Goal: Transaction & Acquisition: Purchase product/service

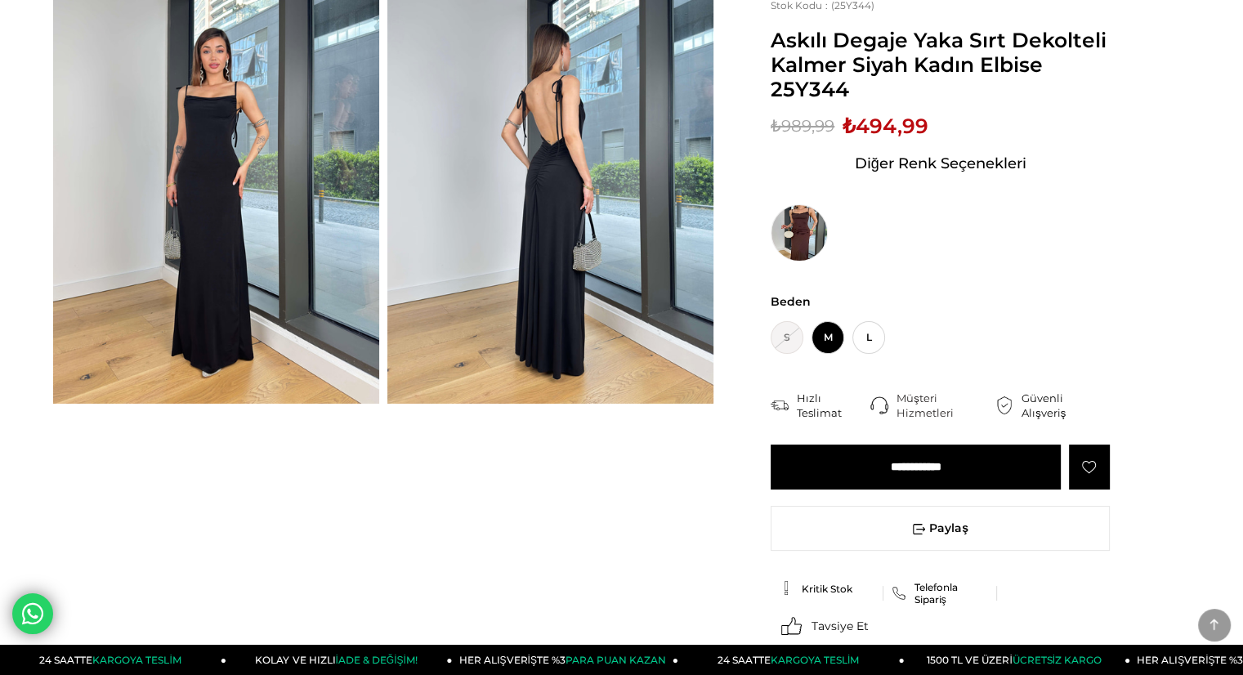
scroll to position [327, 0]
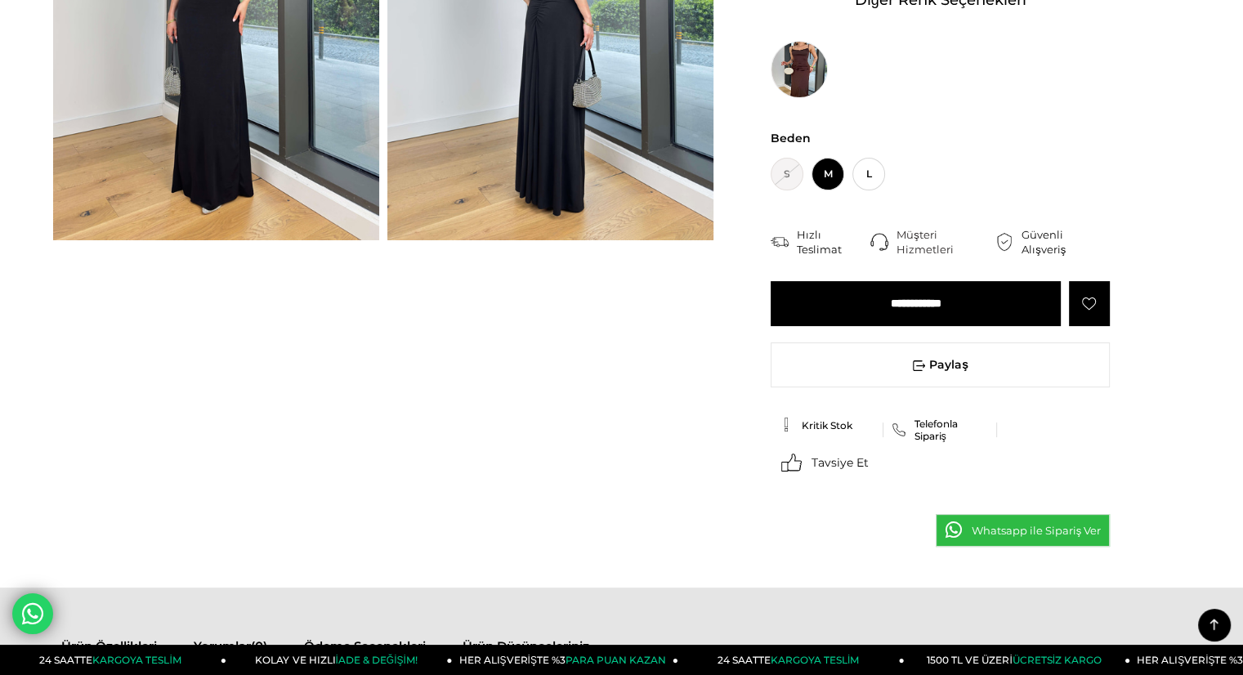
click at [819, 425] on span "Kritik Stok" at bounding box center [827, 425] width 51 height 12
click at [829, 421] on span "Kritik Stok" at bounding box center [827, 425] width 51 height 12
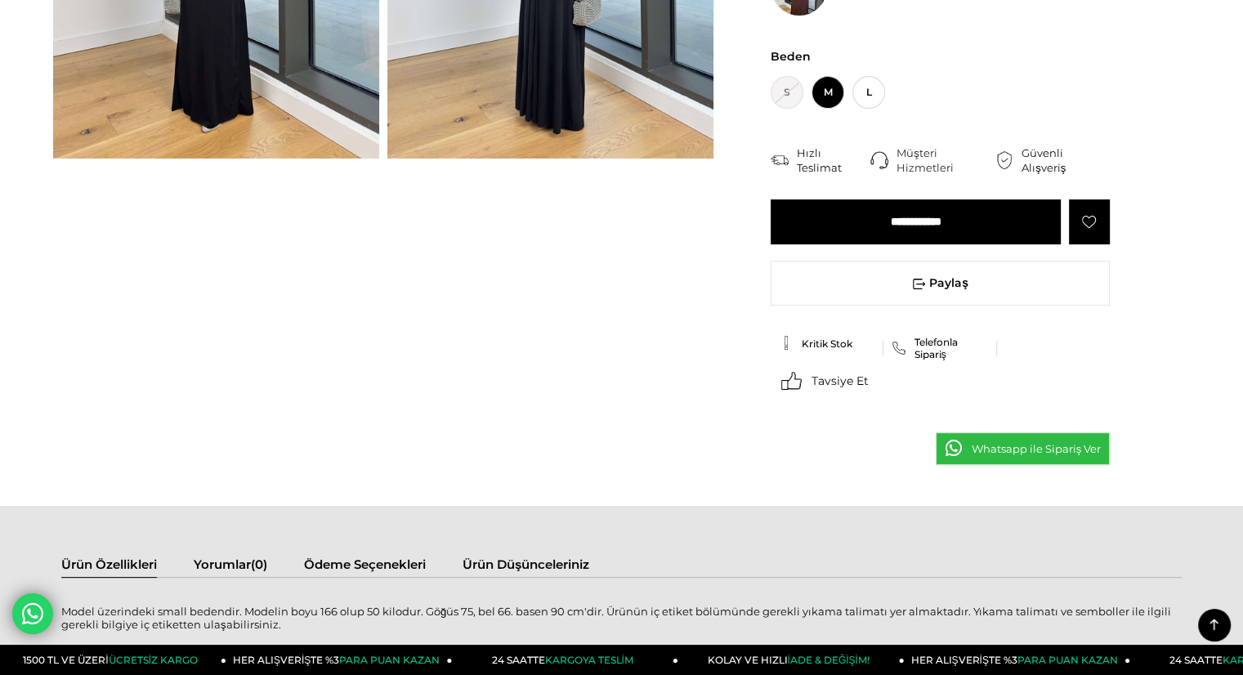
scroll to position [82, 0]
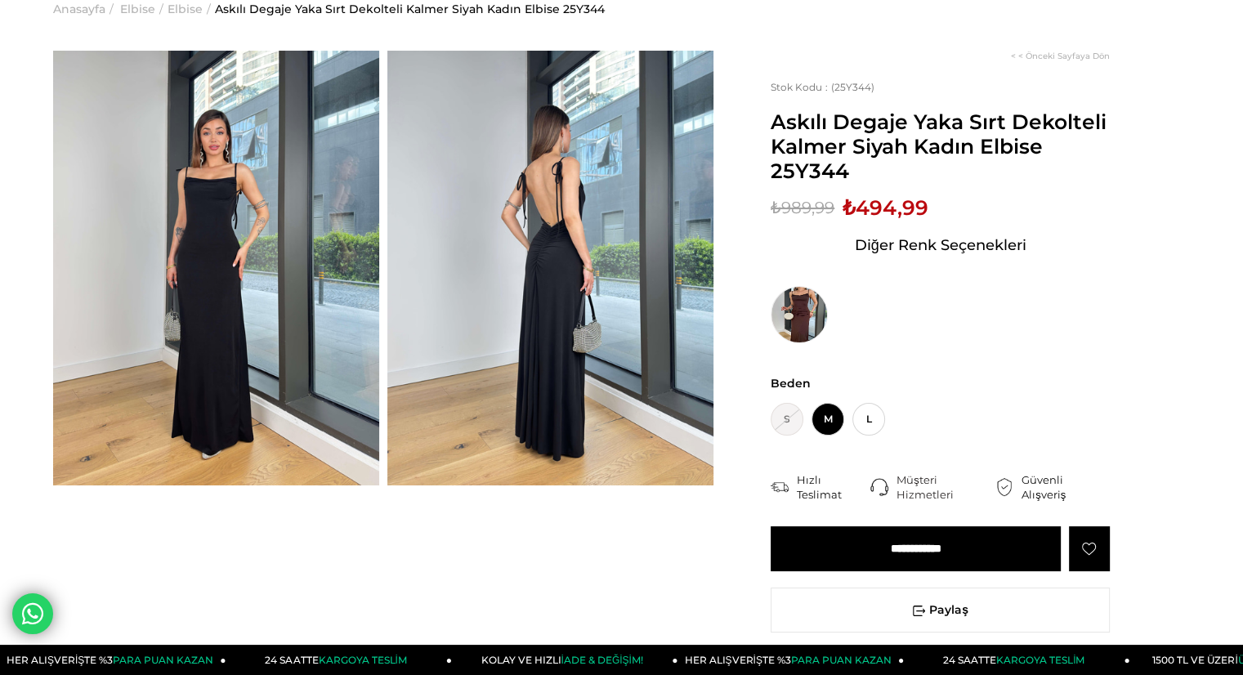
click at [543, 257] on img at bounding box center [550, 268] width 326 height 435
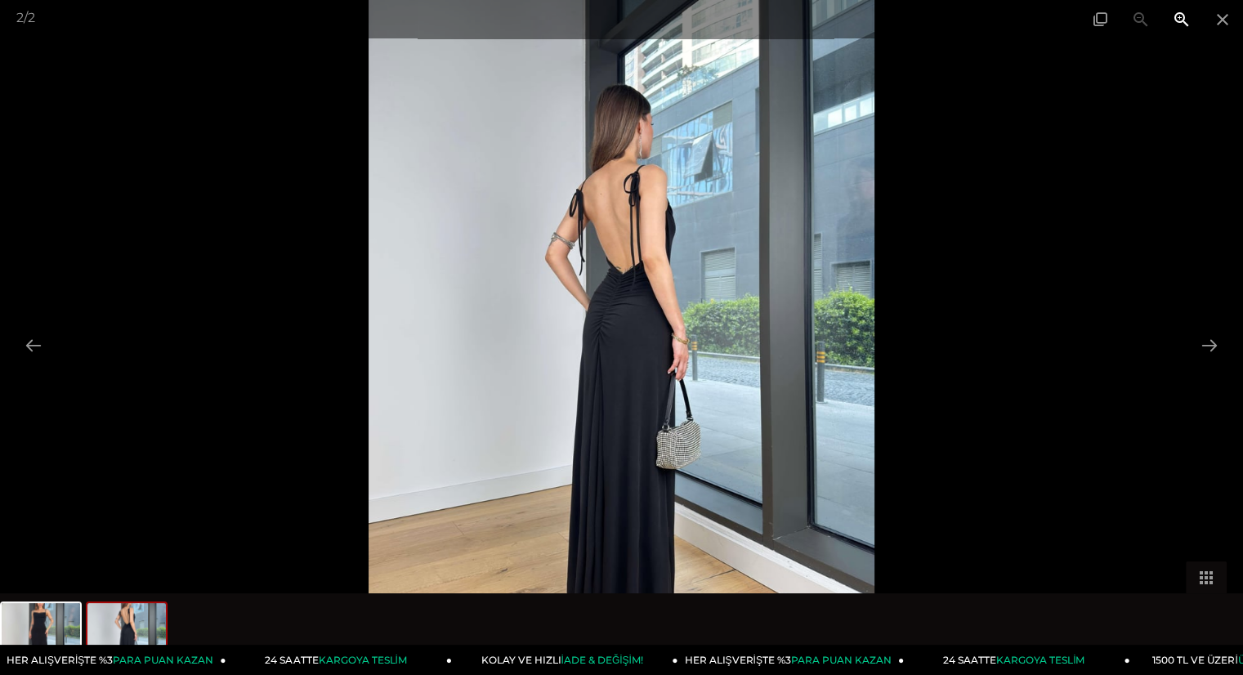
click at [1176, 20] on span at bounding box center [1181, 19] width 41 height 38
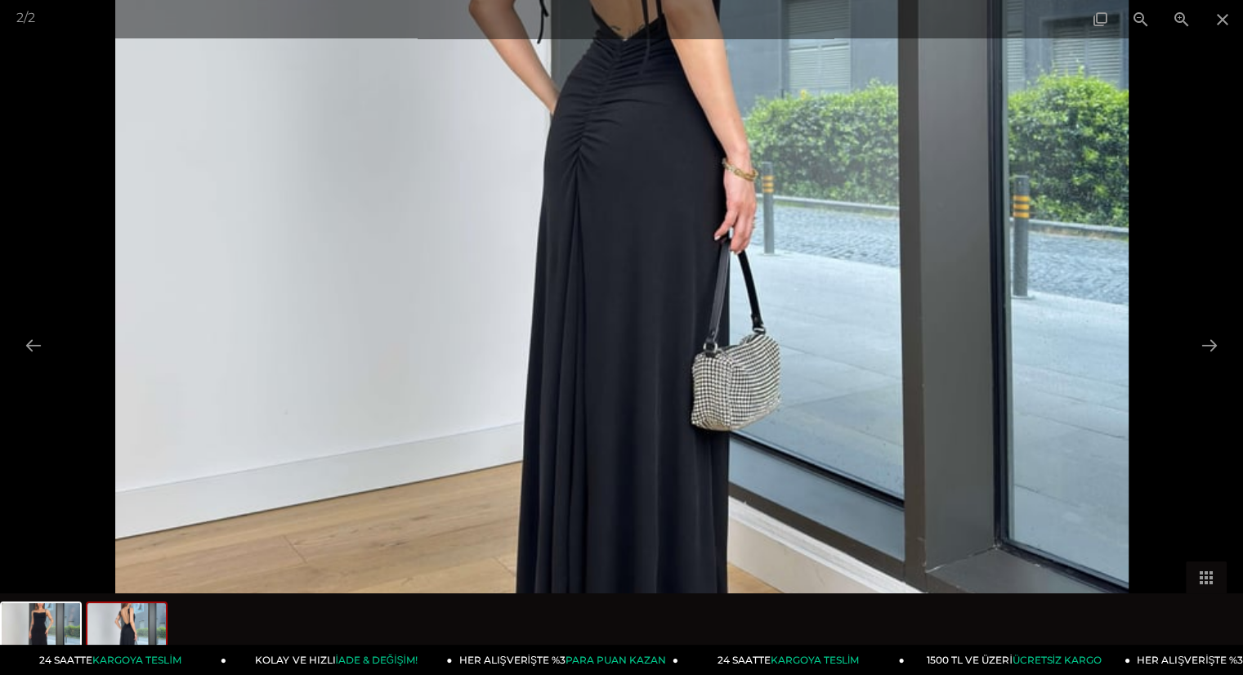
drag, startPoint x: 765, startPoint y: 355, endPoint x: 771, endPoint y: 171, distance: 184.0
click at [771, 171] on img at bounding box center [621, 168] width 1013 height 1350
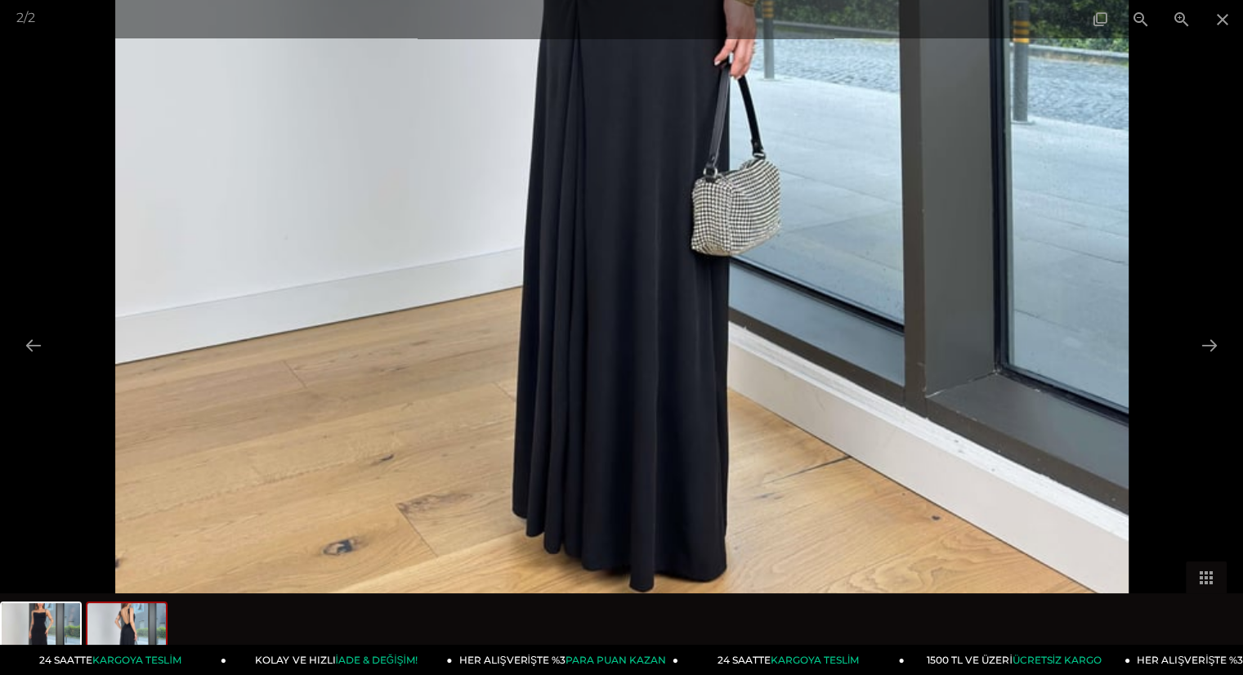
drag, startPoint x: 746, startPoint y: 246, endPoint x: 746, endPoint y: 190, distance: 55.6
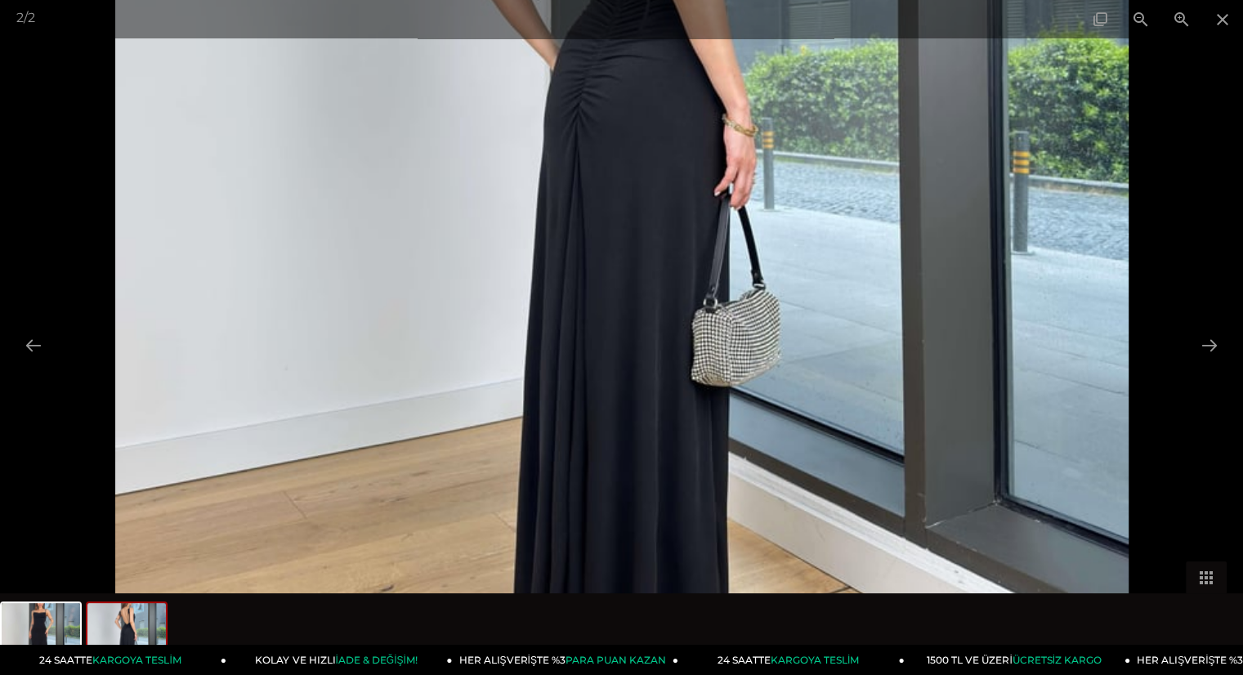
drag, startPoint x: 784, startPoint y: 180, endPoint x: 795, endPoint y: 339, distance: 159.8
click at [795, 339] on img at bounding box center [621, 123] width 1013 height 1350
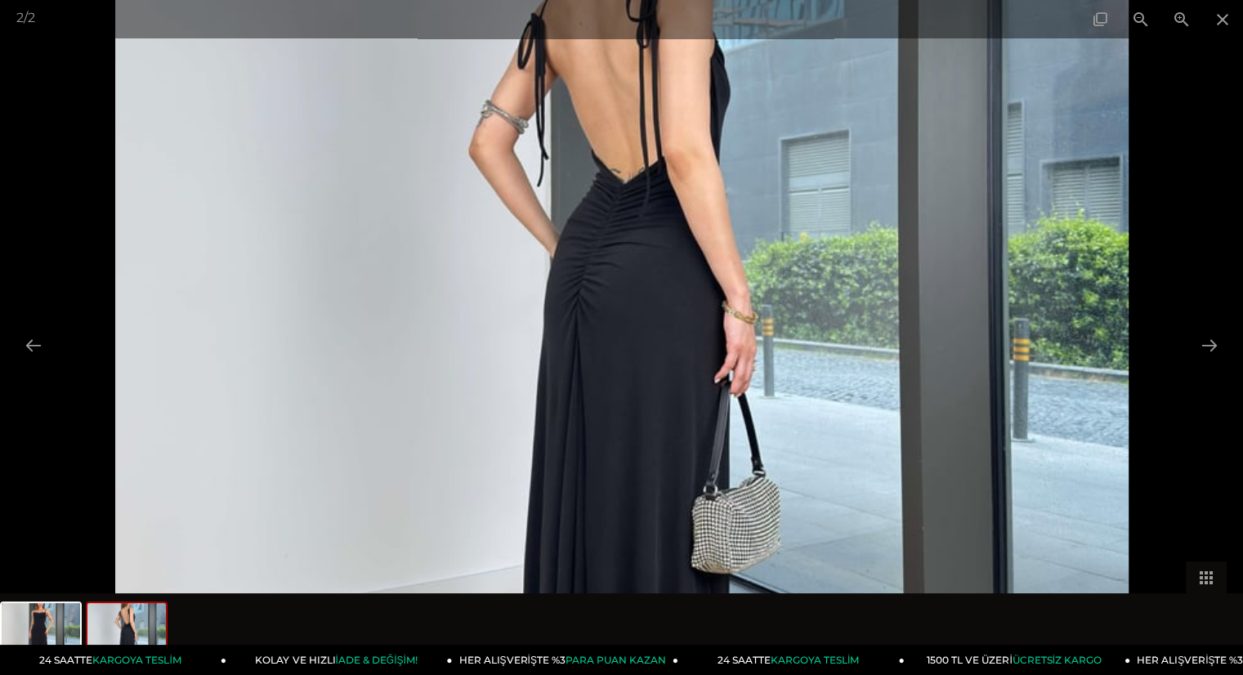
drag, startPoint x: 795, startPoint y: 203, endPoint x: 807, endPoint y: 364, distance: 160.6
click at [807, 364] on img at bounding box center [621, 311] width 1013 height 1350
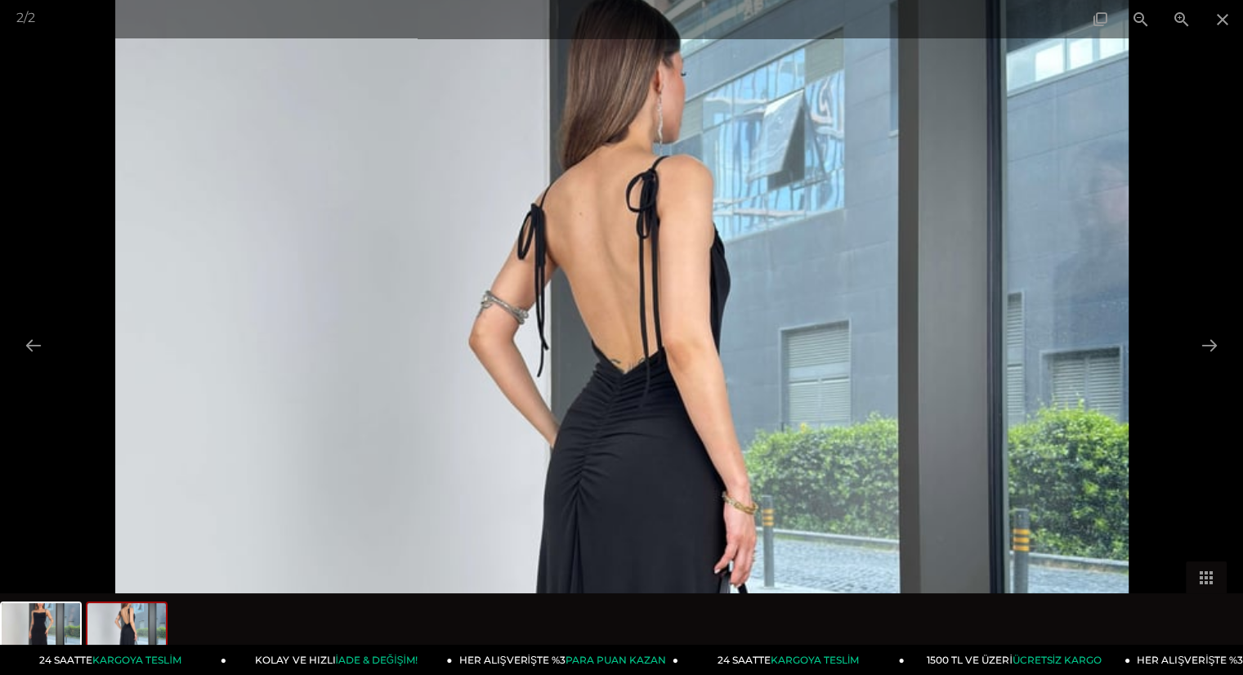
drag, startPoint x: 794, startPoint y: 289, endPoint x: 798, endPoint y: 393, distance: 103.9
click at [798, 393] on img at bounding box center [621, 501] width 1013 height 1350
click at [1221, 20] on span at bounding box center [1222, 19] width 41 height 38
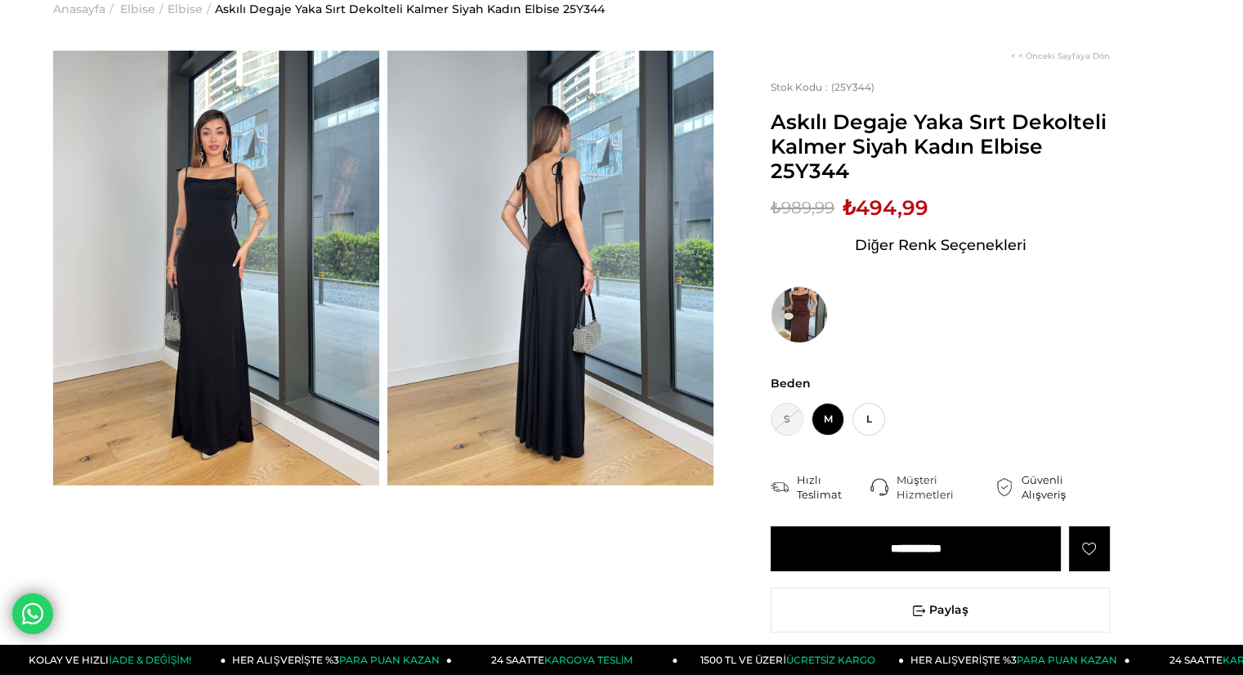
click at [248, 272] on img at bounding box center [216, 268] width 326 height 435
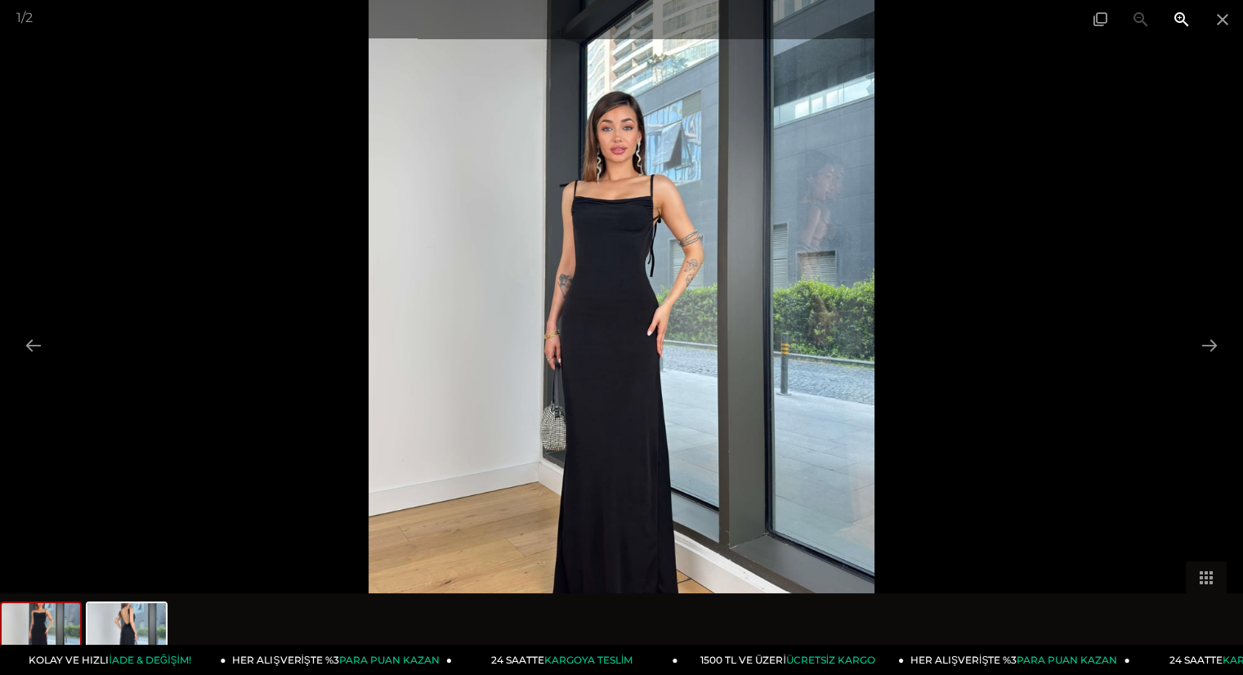
click at [1171, 22] on span at bounding box center [1181, 19] width 41 height 38
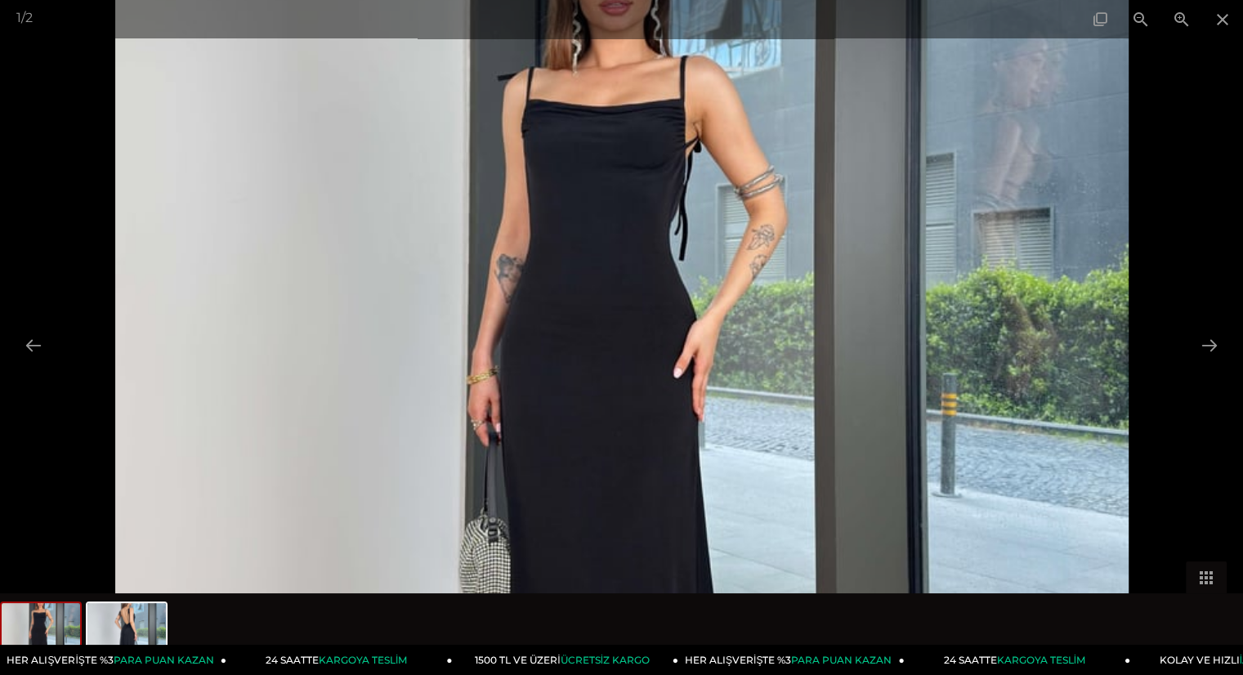
drag, startPoint x: 726, startPoint y: 295, endPoint x: 732, endPoint y: 341, distance: 46.1
click at [732, 341] on img at bounding box center [621, 382] width 1013 height 1350
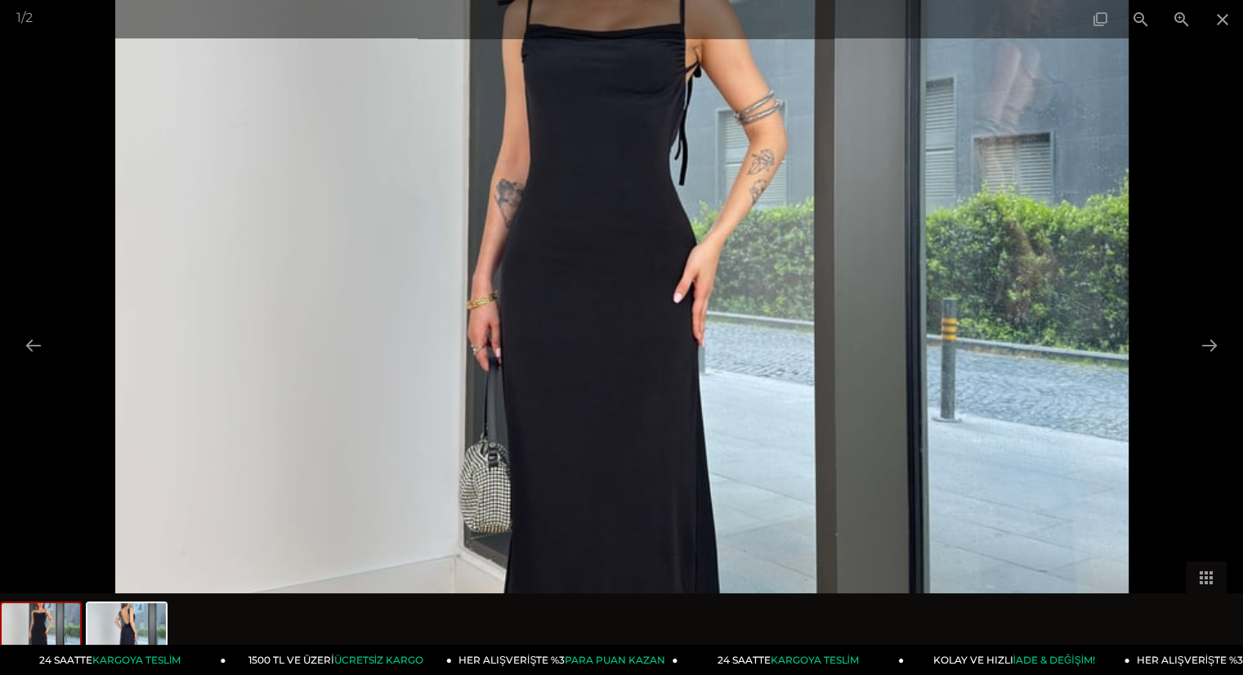
drag, startPoint x: 753, startPoint y: 411, endPoint x: 739, endPoint y: 288, distance: 123.4
click at [739, 288] on img at bounding box center [621, 306] width 1013 height 1350
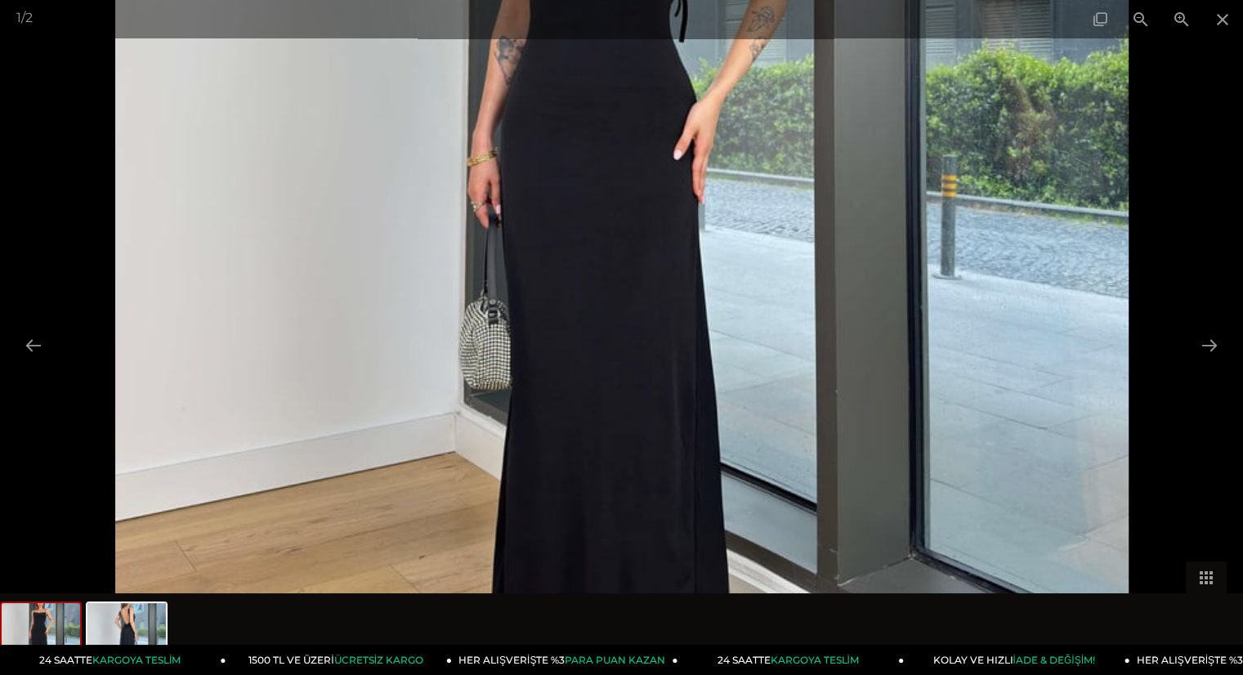
drag, startPoint x: 769, startPoint y: 292, endPoint x: 778, endPoint y: 223, distance: 69.2
click at [778, 223] on img at bounding box center [621, 163] width 1013 height 1350
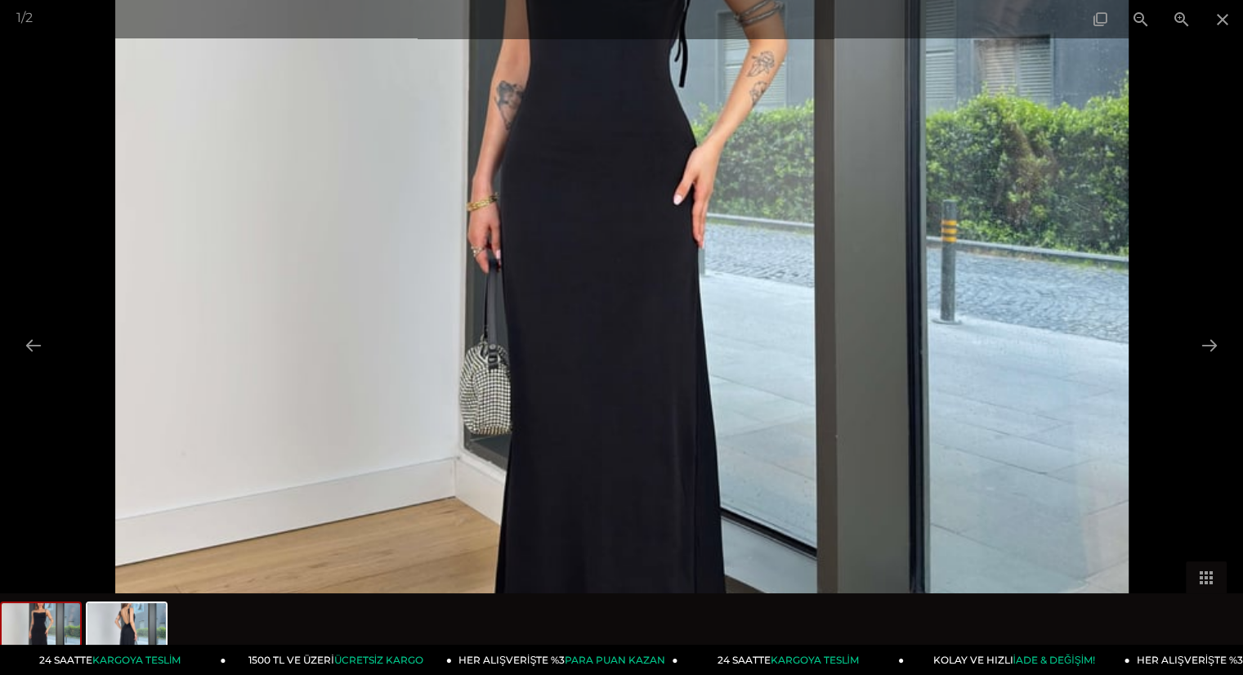
drag, startPoint x: 765, startPoint y: 248, endPoint x: 793, endPoint y: 449, distance: 203.8
click at [793, 449] on img at bounding box center [621, 208] width 1013 height 1350
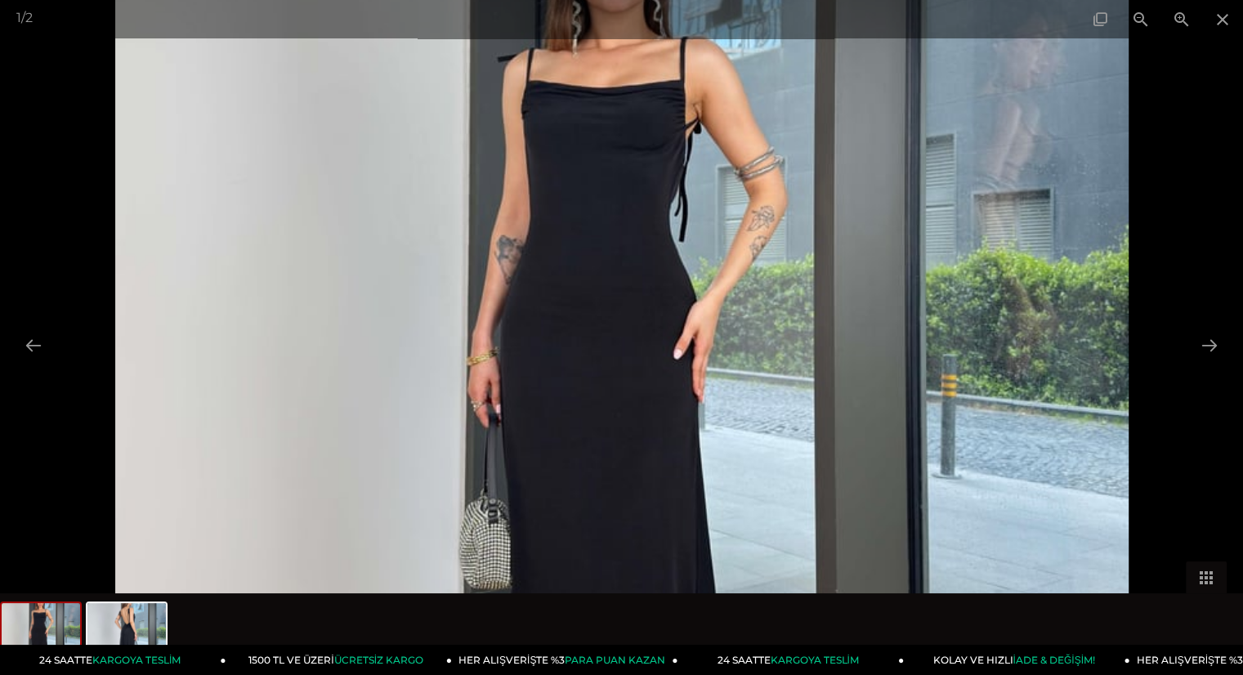
drag, startPoint x: 795, startPoint y: 298, endPoint x: 796, endPoint y: 467, distance: 169.1
click at [796, 467] on img at bounding box center [621, 363] width 1013 height 1350
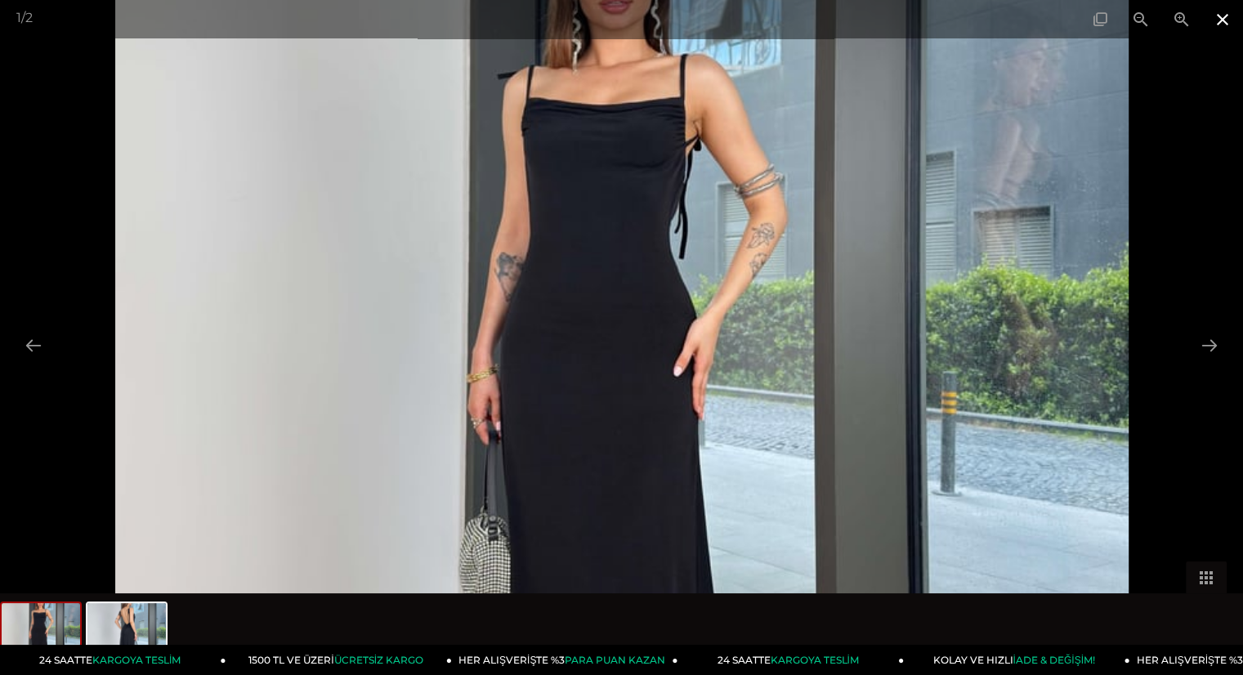
click at [1218, 20] on span at bounding box center [1222, 19] width 41 height 38
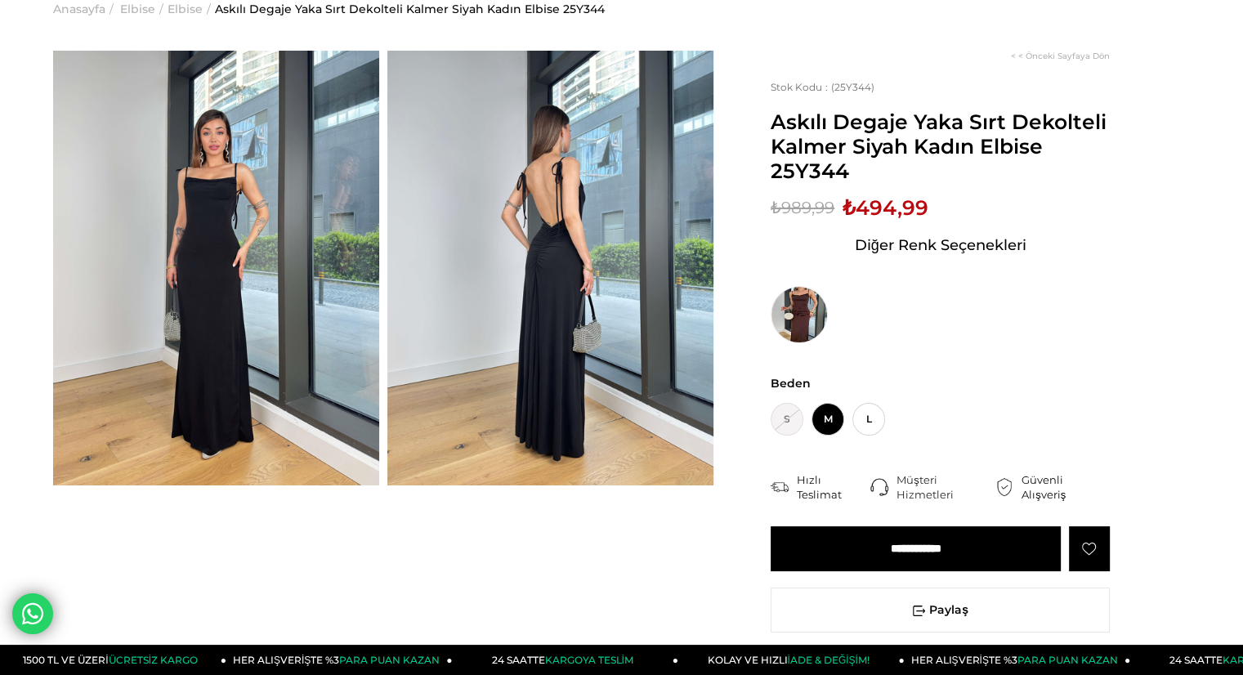
click at [550, 243] on img at bounding box center [550, 268] width 326 height 435
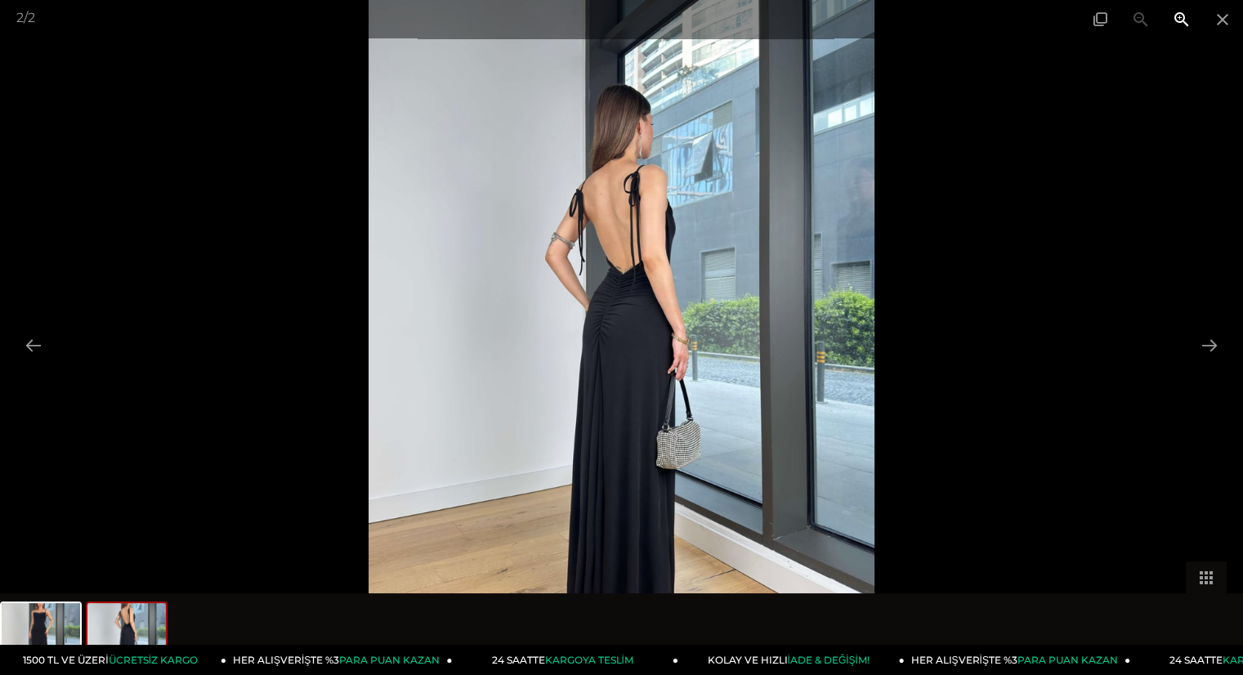
click at [1183, 22] on span at bounding box center [1181, 19] width 41 height 38
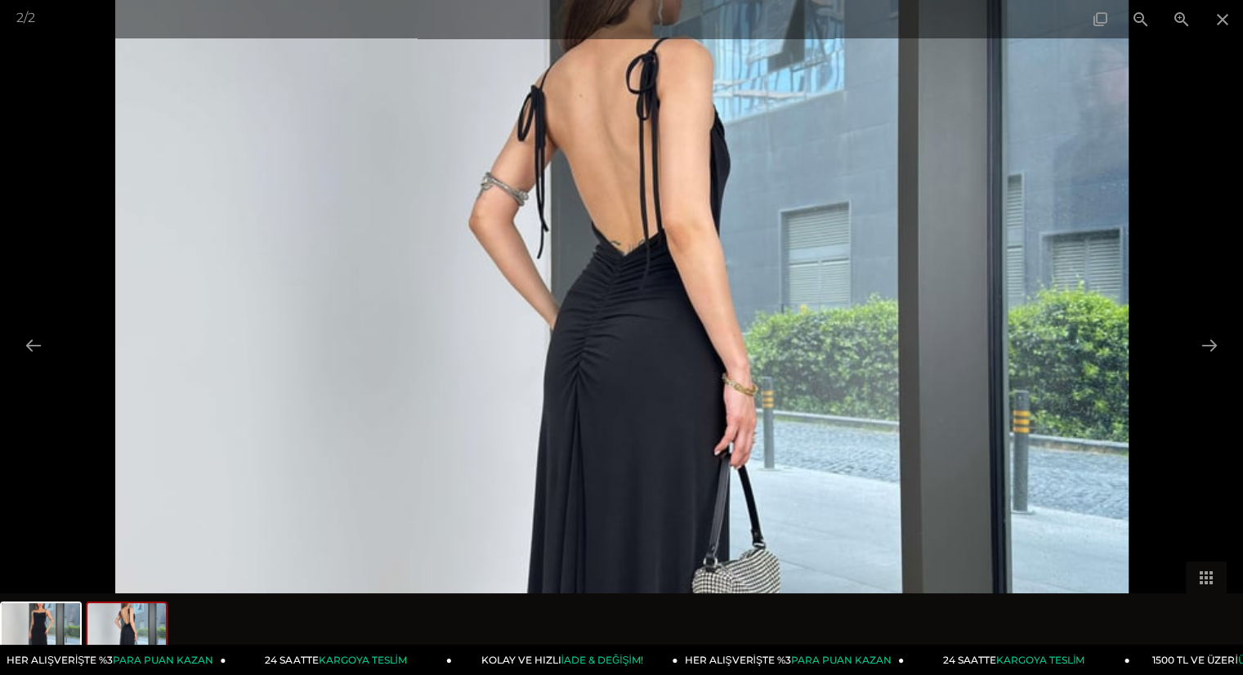
drag, startPoint x: 744, startPoint y: 202, endPoint x: 760, endPoint y: 248, distance: 49.1
click at [754, 254] on img at bounding box center [621, 382] width 1013 height 1350
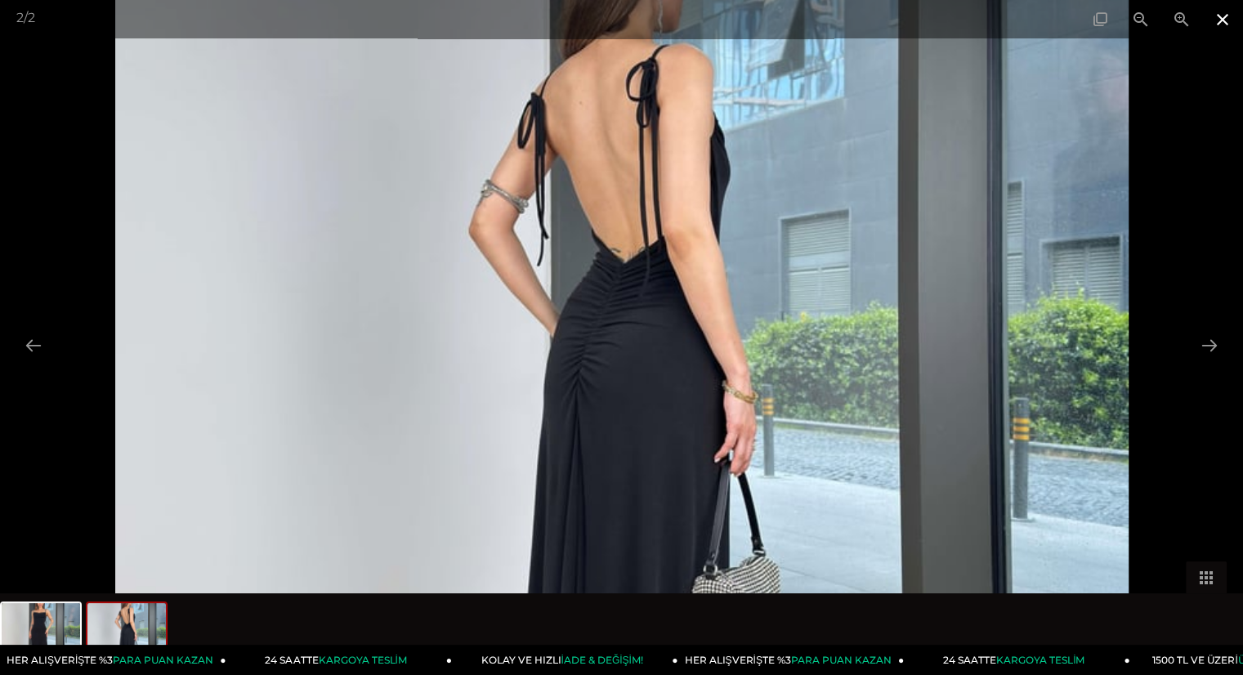
click at [1227, 20] on span at bounding box center [1222, 19] width 41 height 38
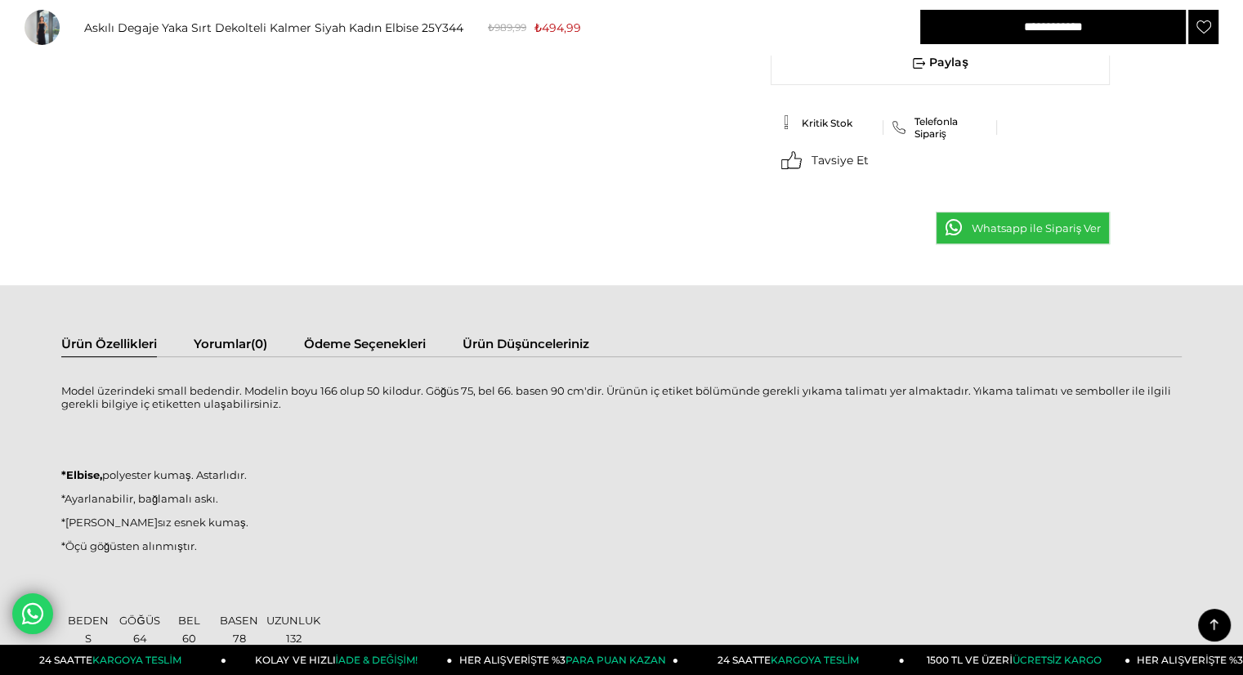
scroll to position [654, 0]
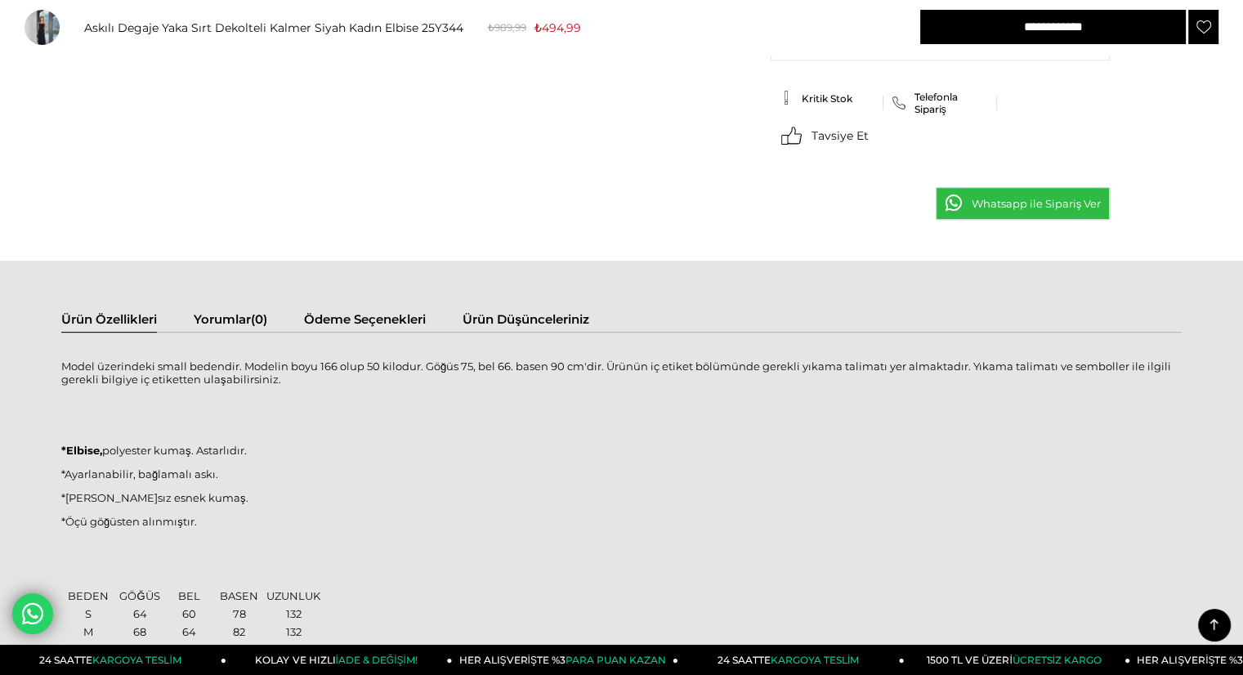
click at [361, 307] on div "Ürün Özellikleri Yorumlar (0) Ödeme Seçenekleri Ürün Düşünceleriniz Model üzeri…" at bounding box center [621, 555] width 1243 height 589
click at [361, 311] on div "Ürün Özellikleri Yorumlar (0) Ödeme Seçenekleri Ürün Düşünceleriniz Model üzeri…" at bounding box center [621, 555] width 1243 height 589
click at [362, 315] on link "Ödeme Seçenekleri" at bounding box center [365, 321] width 122 height 20
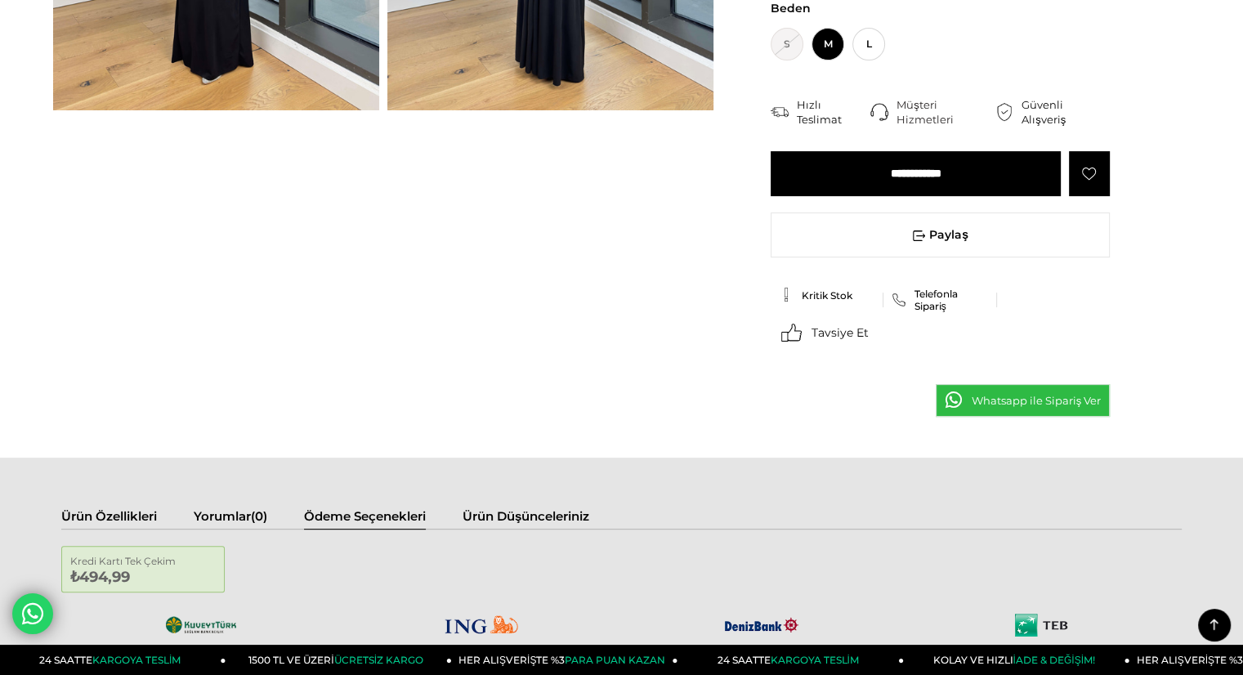
scroll to position [327, 0]
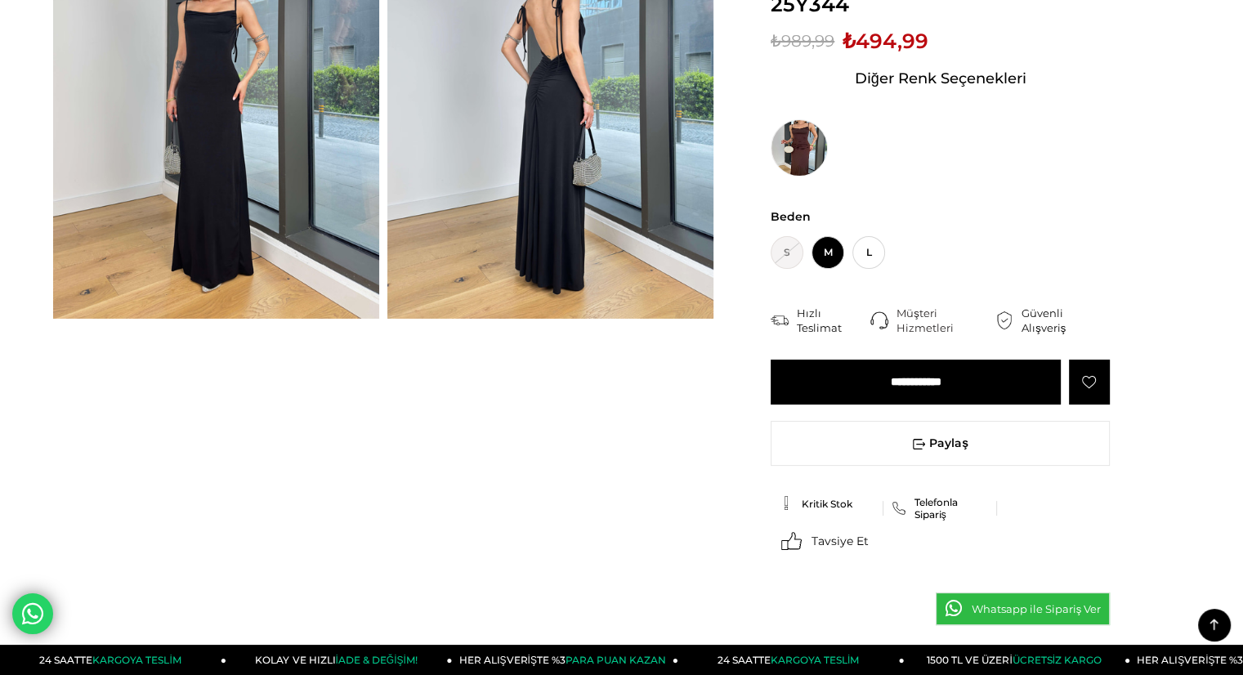
scroll to position [82, 0]
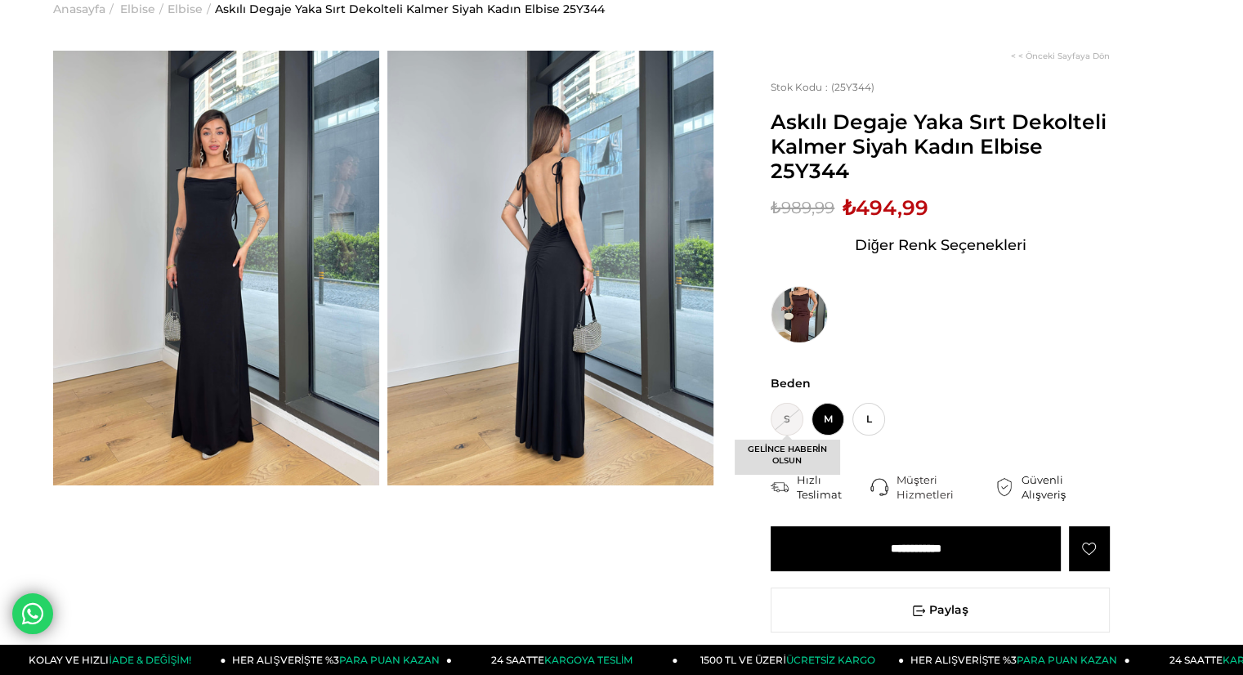
click at [780, 460] on span "GELİNCE HABERİN OLSUN" at bounding box center [787, 457] width 105 height 35
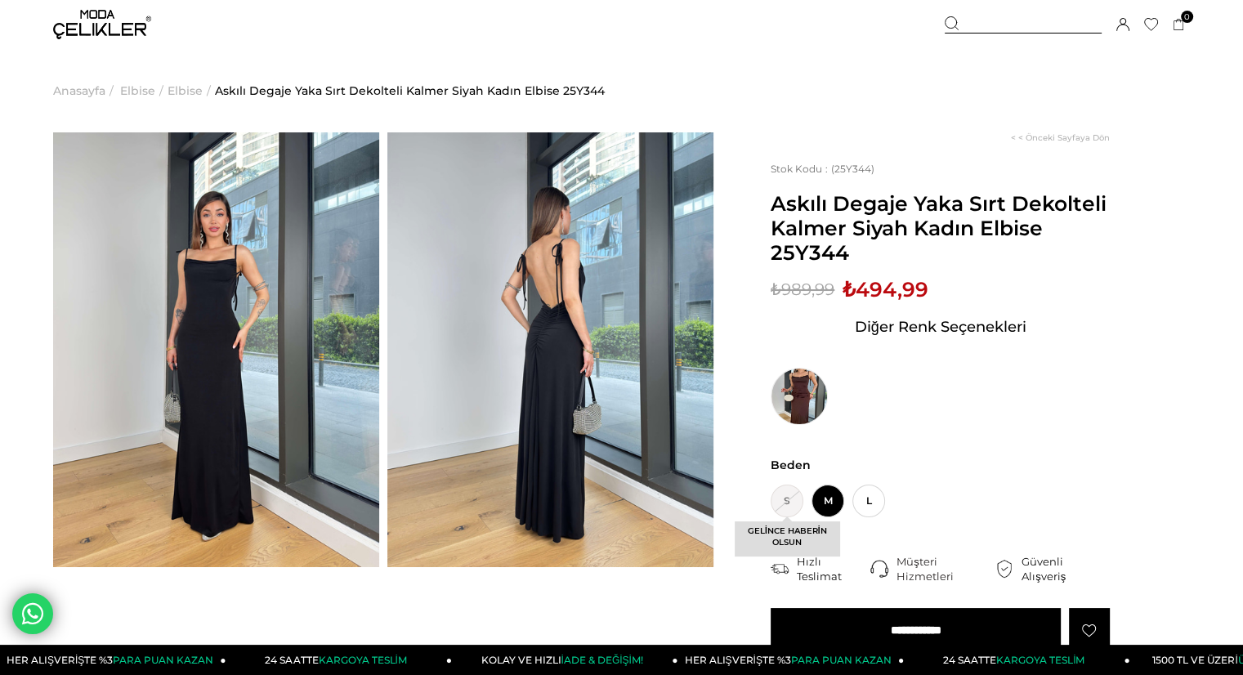
click at [778, 537] on span "GELİNCE HABERİN OLSUN" at bounding box center [787, 538] width 105 height 35
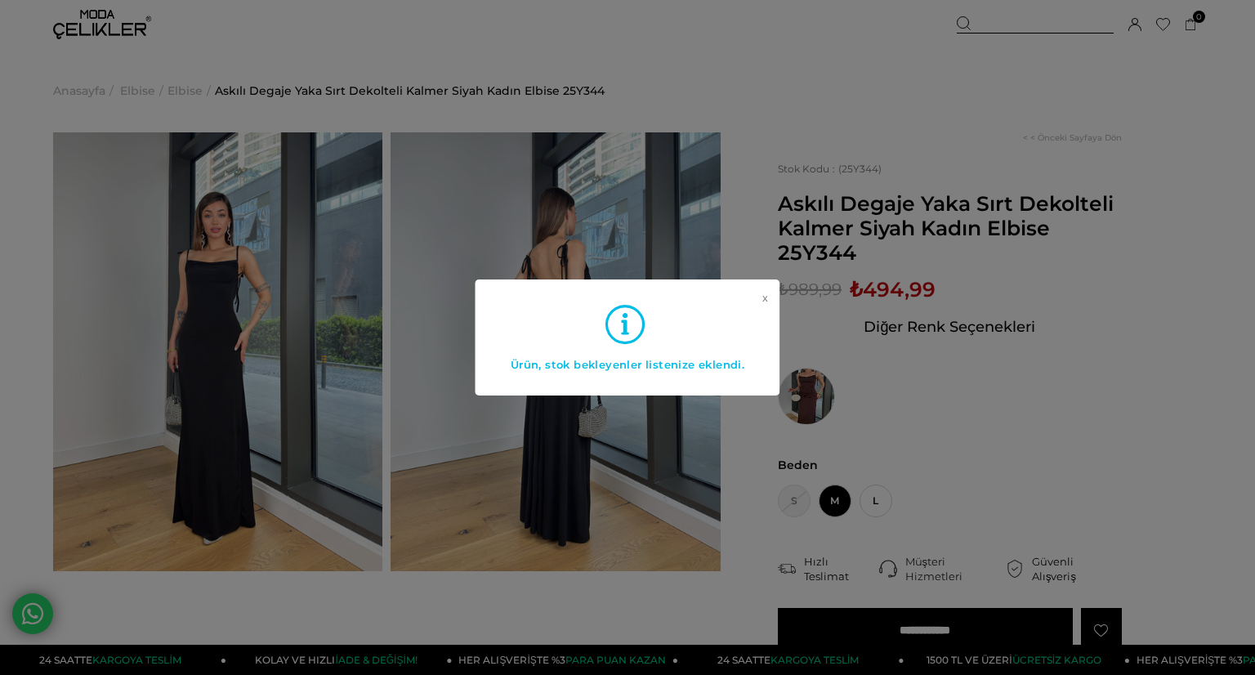
click at [762, 297] on link "x" at bounding box center [765, 324] width 6 height 65
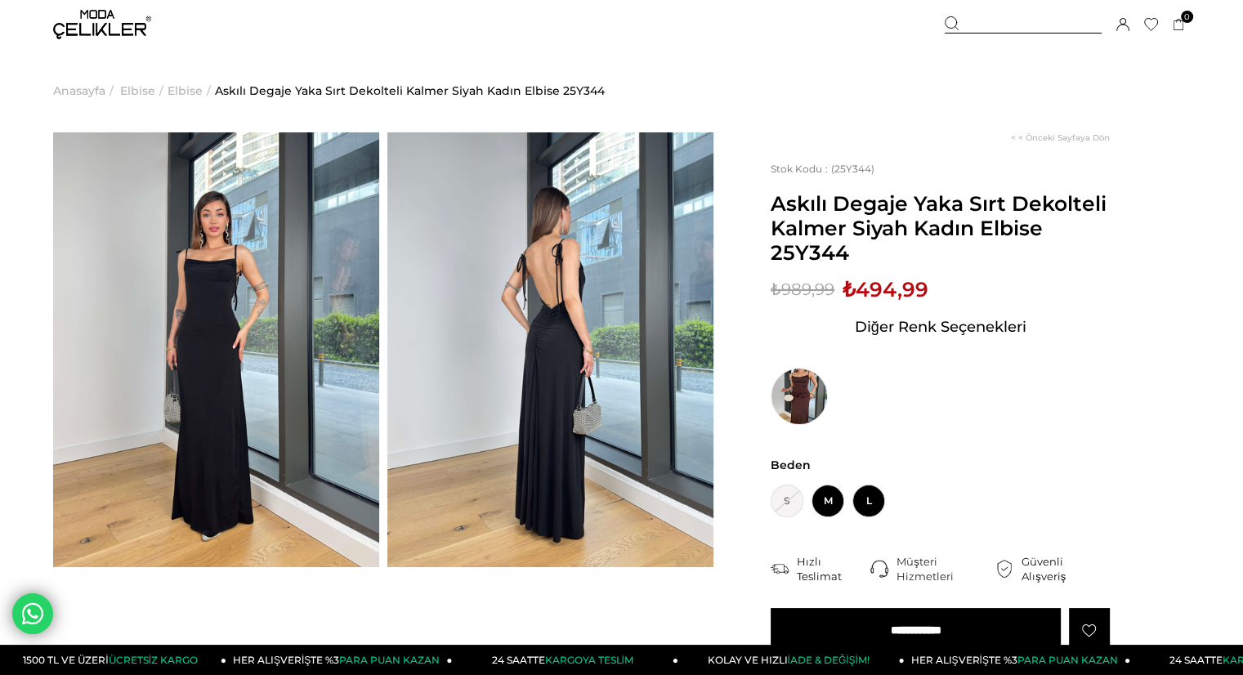
click at [874, 491] on span "L" at bounding box center [868, 501] width 33 height 33
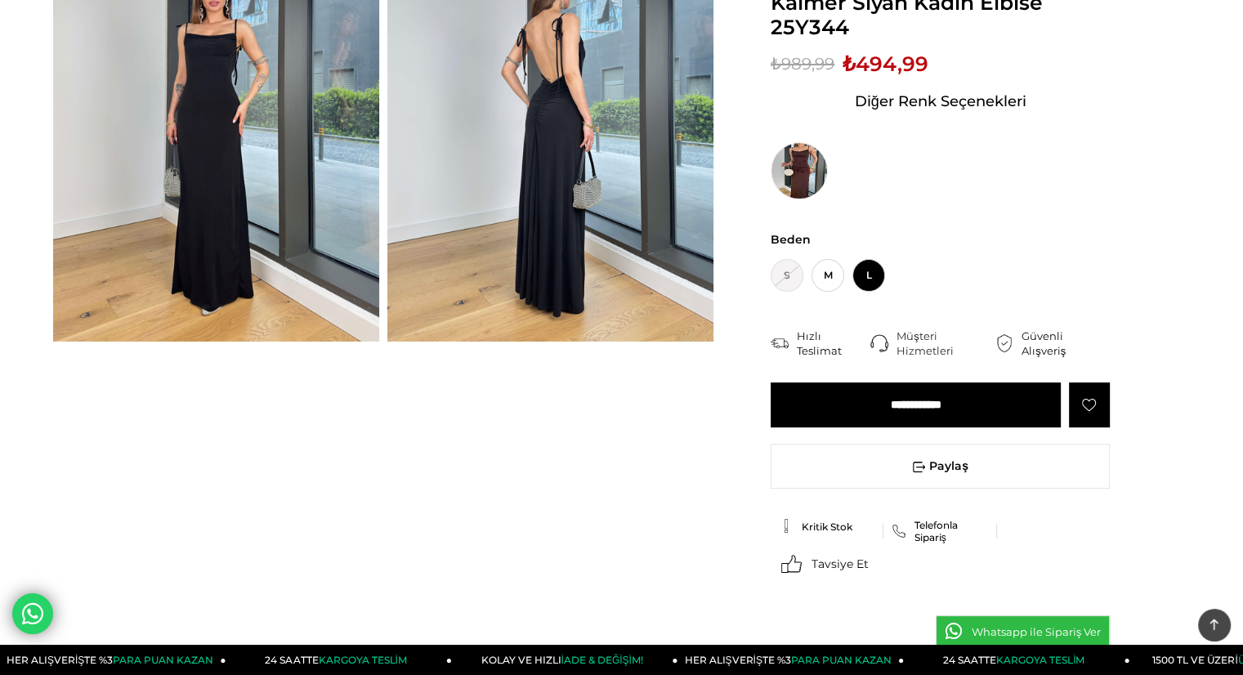
scroll to position [245, 0]
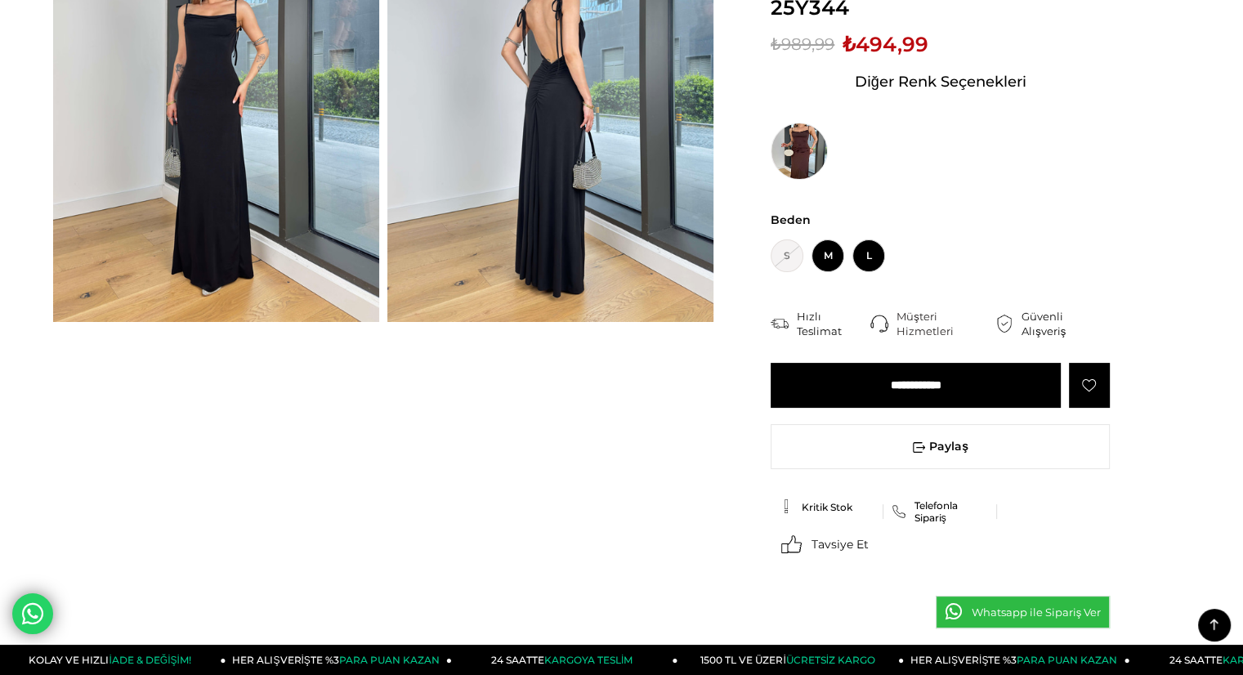
click at [827, 264] on span "M" at bounding box center [827, 255] width 33 height 33
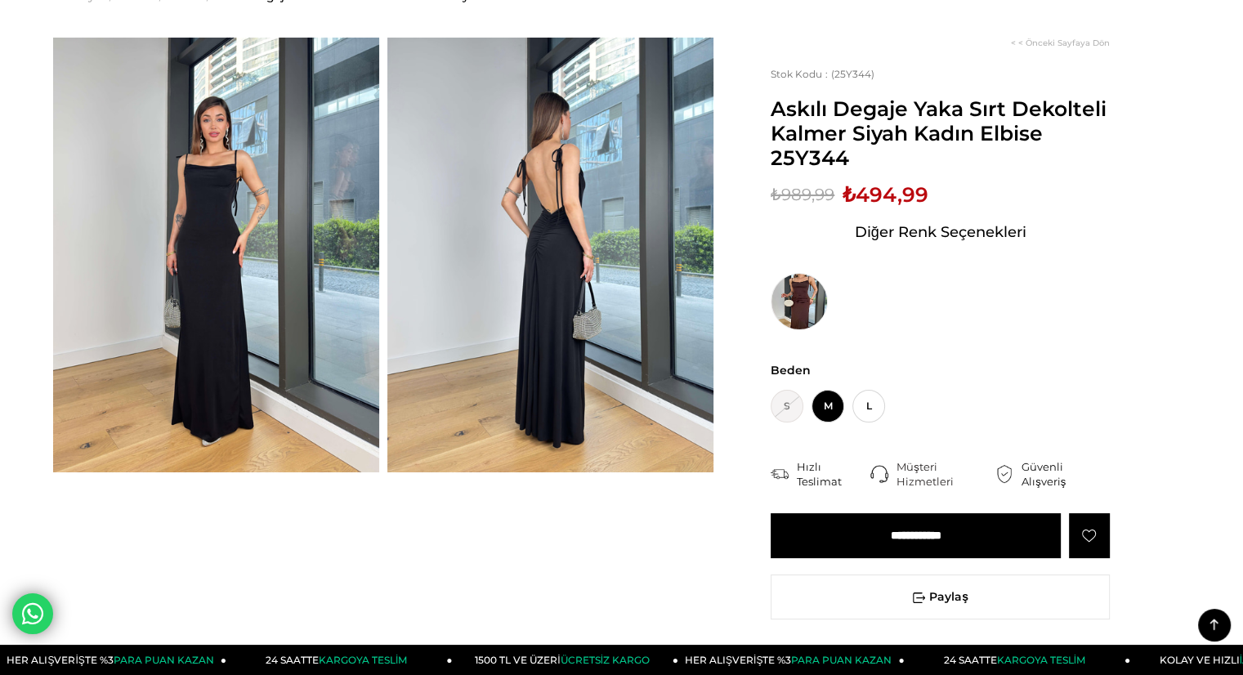
scroll to position [0, 0]
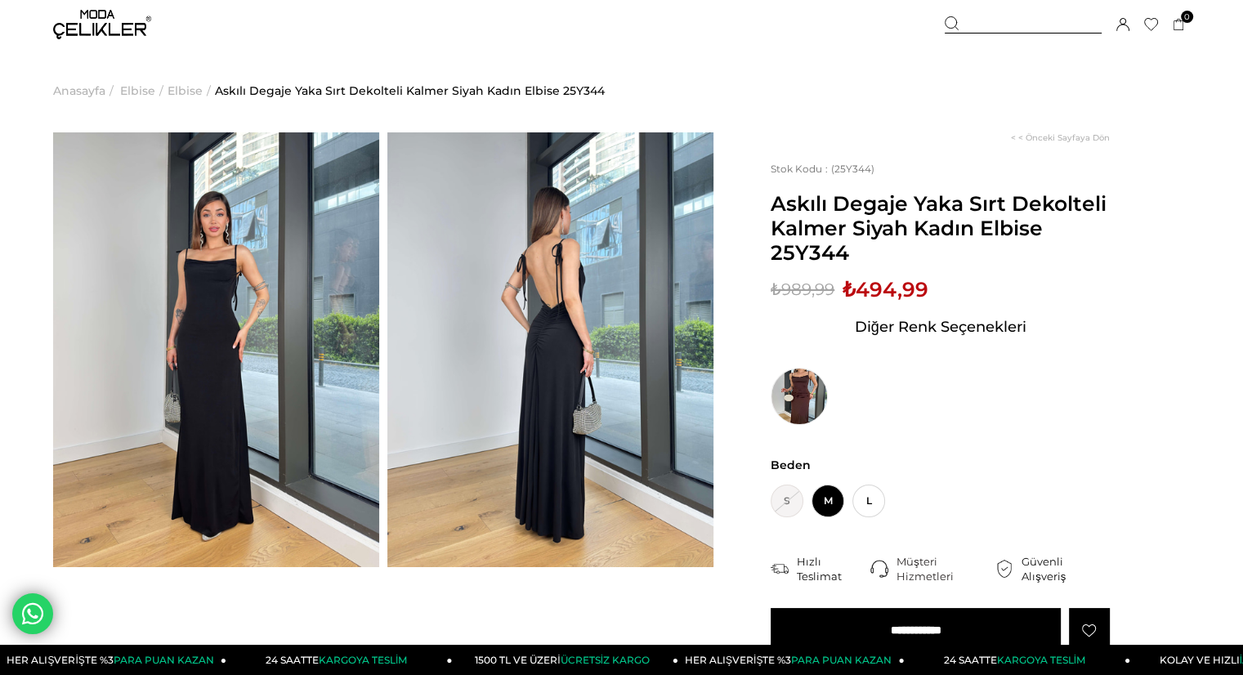
click at [536, 302] on img at bounding box center [550, 349] width 326 height 435
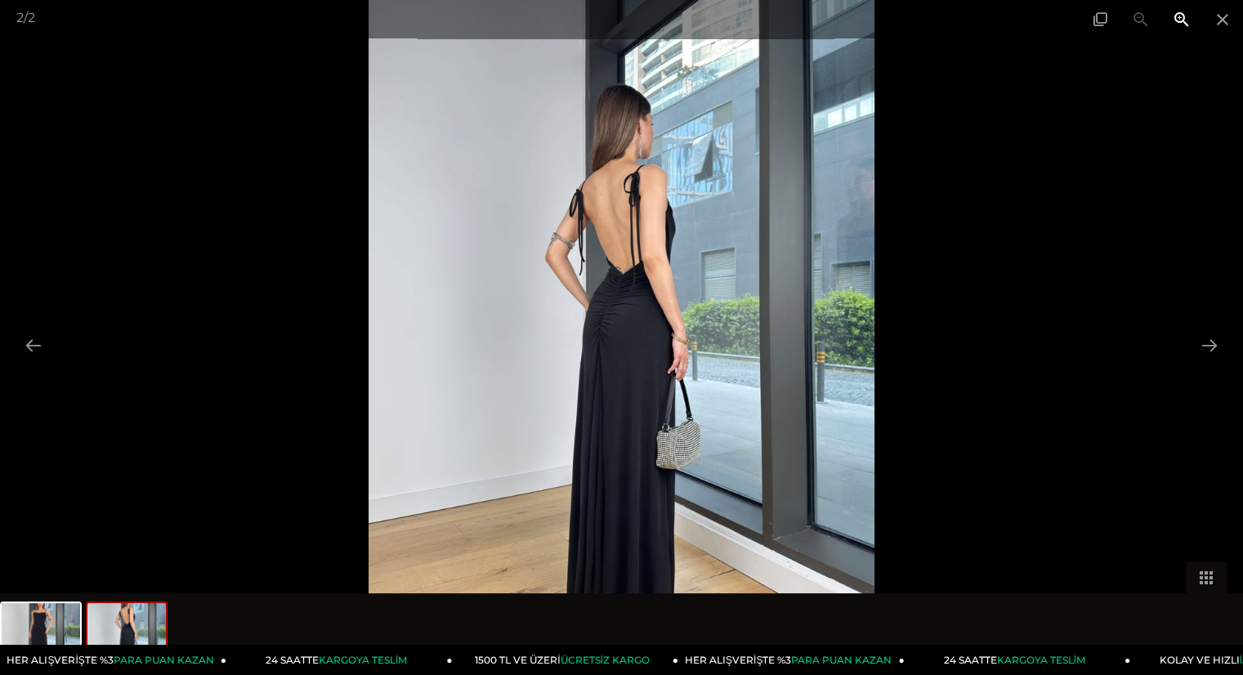
click at [1170, 19] on span at bounding box center [1181, 19] width 41 height 38
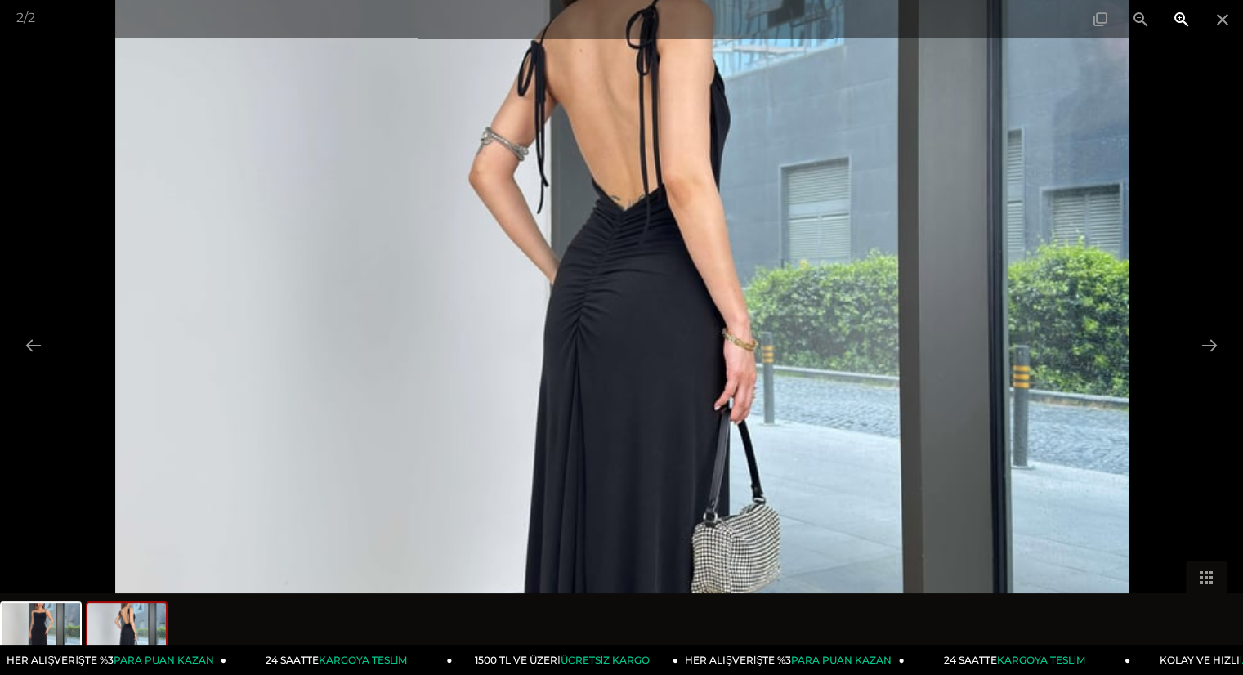
click at [1170, 19] on span at bounding box center [1181, 19] width 41 height 38
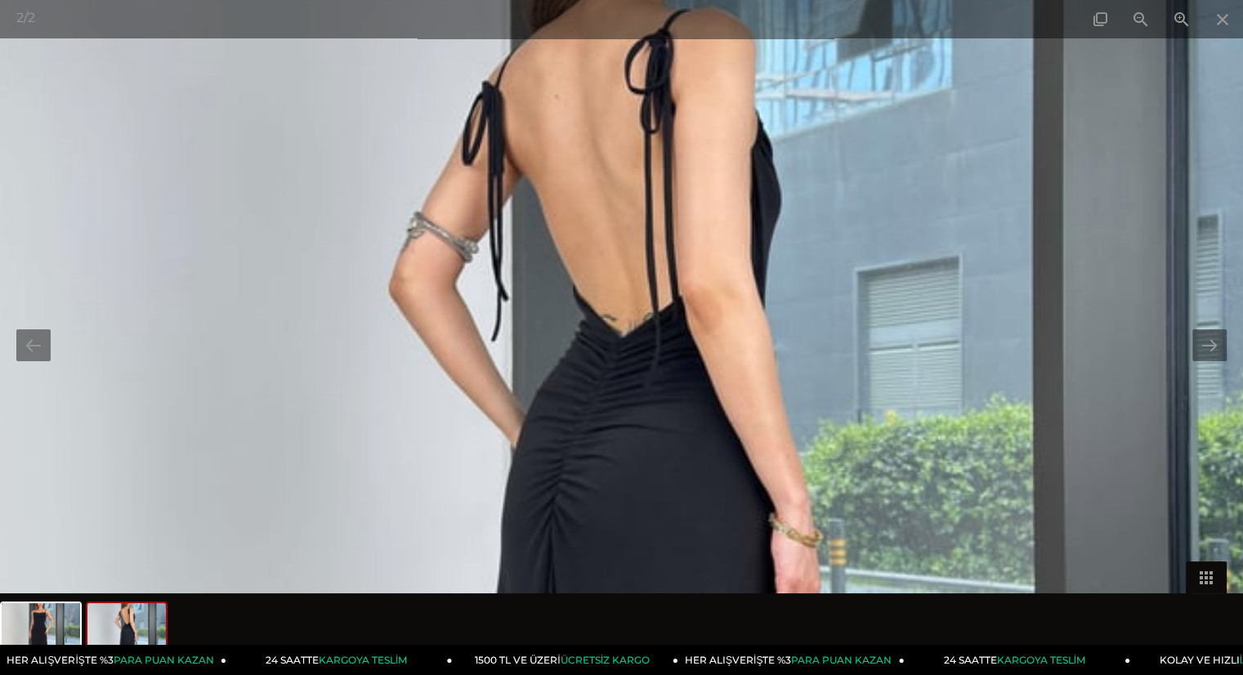
drag, startPoint x: 736, startPoint y: 436, endPoint x: 739, endPoint y: 476, distance: 40.1
click at [739, 476] on img at bounding box center [619, 527] width 1520 height 2025
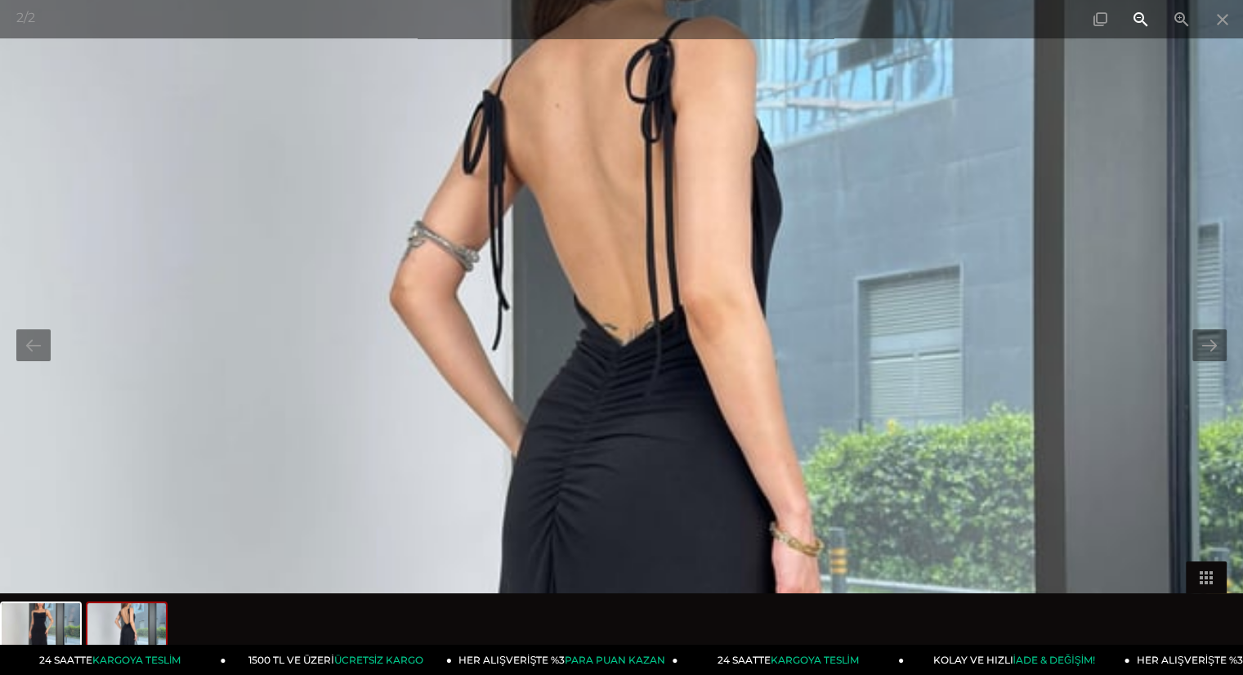
click at [1148, 15] on span at bounding box center [1140, 19] width 41 height 38
